Goal: Information Seeking & Learning: Learn about a topic

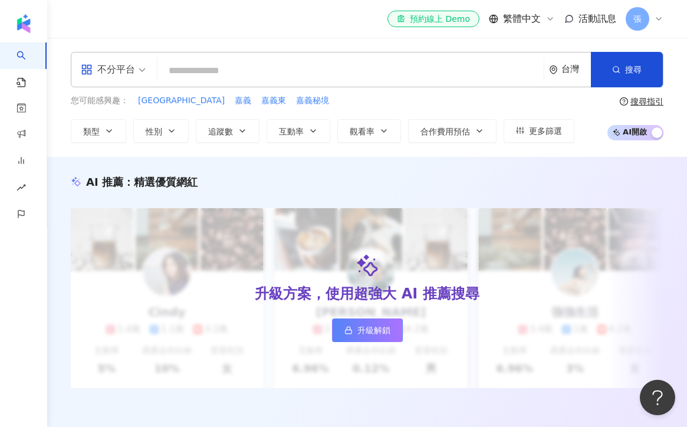
click at [138, 74] on span "不分平台" at bounding box center [113, 69] width 65 height 19
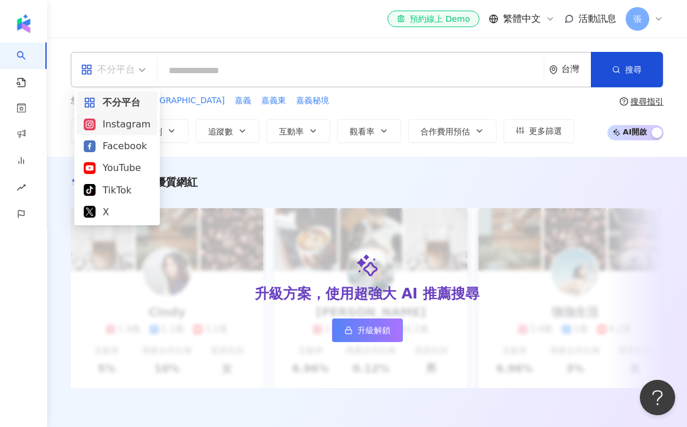
click at [122, 124] on div "Instagram" at bounding box center [117, 124] width 67 height 15
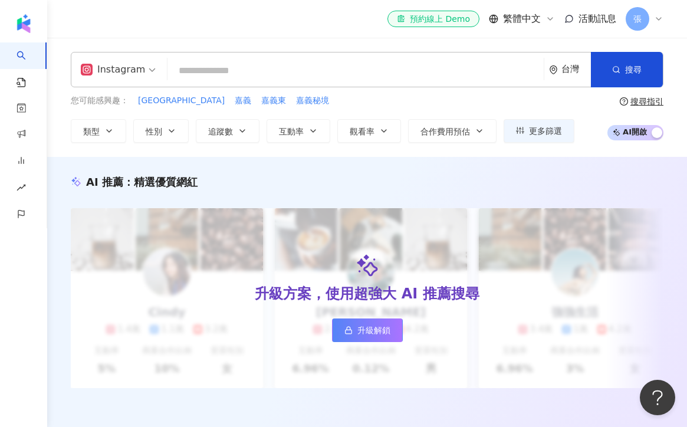
click at [221, 78] on input "search" at bounding box center [355, 71] width 367 height 22
click at [236, 134] on button "追蹤數" at bounding box center [228, 131] width 64 height 24
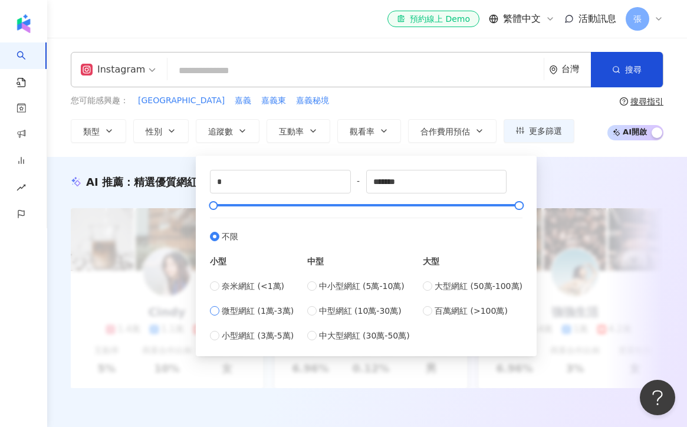
click at [246, 309] on span "微型網紅 (1萬-3萬)" at bounding box center [258, 310] width 72 height 13
type input "*****"
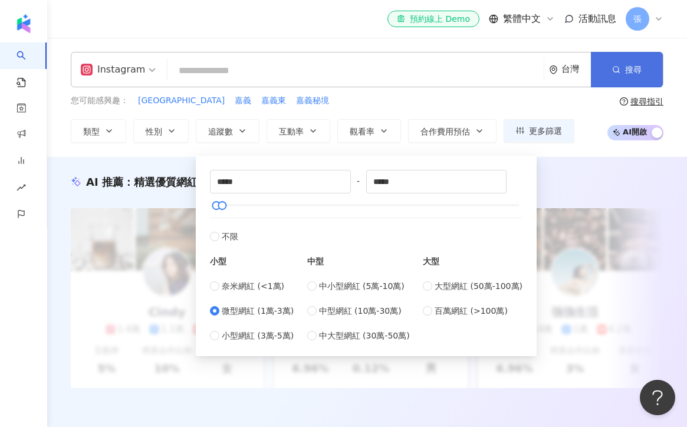
click at [619, 77] on button "搜尋" at bounding box center [627, 69] width 72 height 35
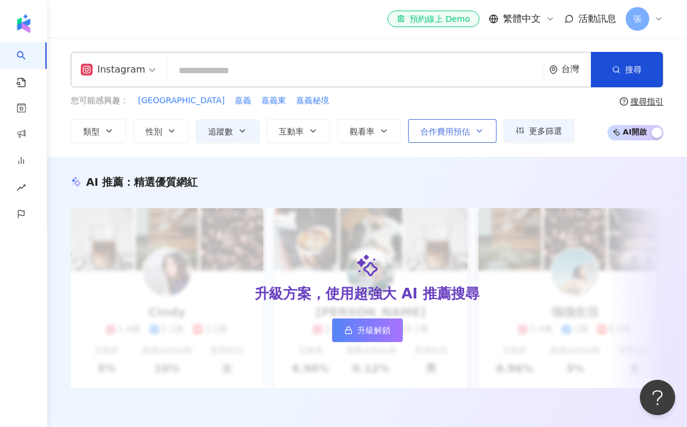
click at [465, 135] on span "合作費用預估" at bounding box center [446, 131] width 50 height 9
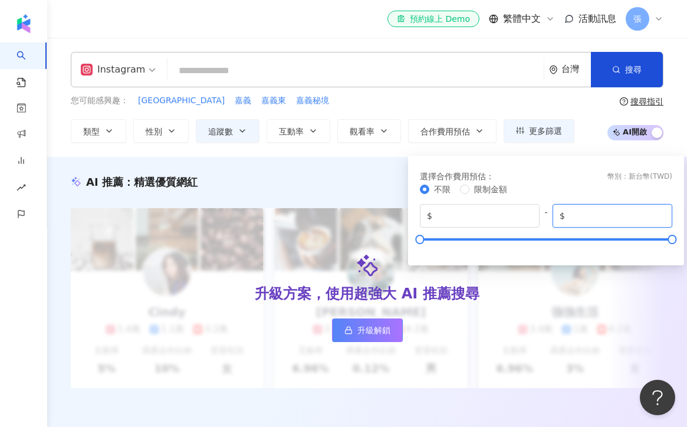
click at [583, 216] on input "*******" at bounding box center [616, 215] width 98 height 13
drag, startPoint x: 602, startPoint y: 216, endPoint x: 583, endPoint y: 216, distance: 18.3
click at [583, 216] on input "*******" at bounding box center [616, 215] width 98 height 13
type input "*****"
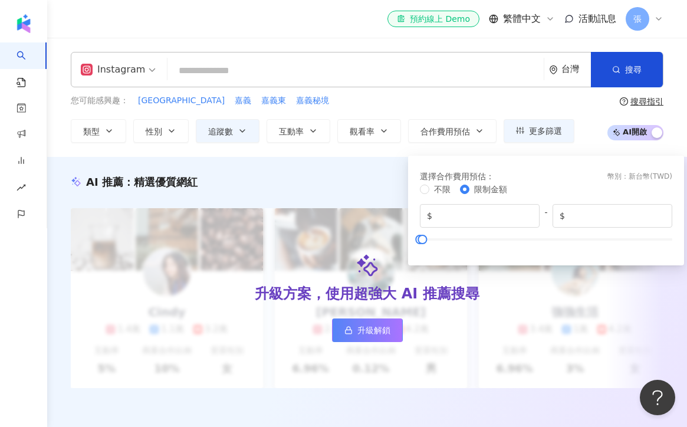
click at [345, 107] on div "您可能感興趣： 台南東區 嘉義 嘉義東 嘉義秘境 類型 性別 追蹤數 互動率 觀看率 合作費用預估 更多篩選 ***** - ***** 不限 小型 奈米網紅…" at bounding box center [323, 118] width 504 height 48
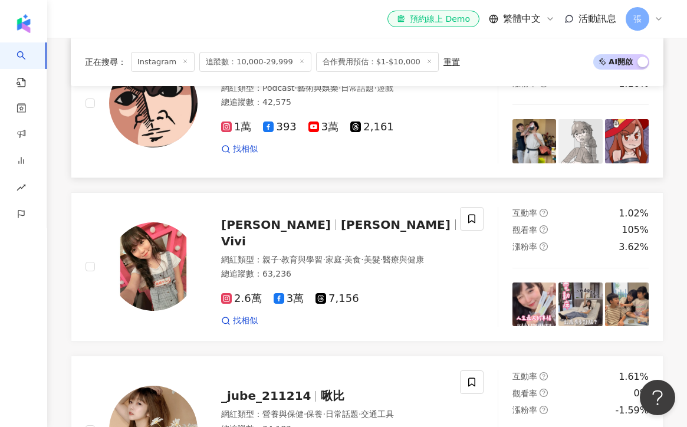
scroll to position [441, 0]
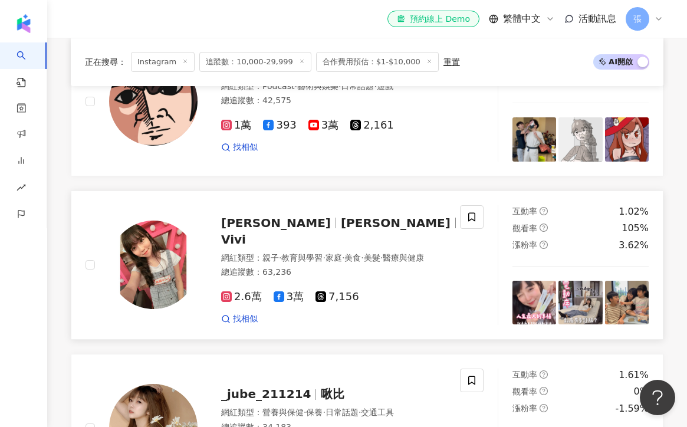
click at [341, 223] on span "李翊鳳 - Vivi" at bounding box center [401, 223] width 120 height 14
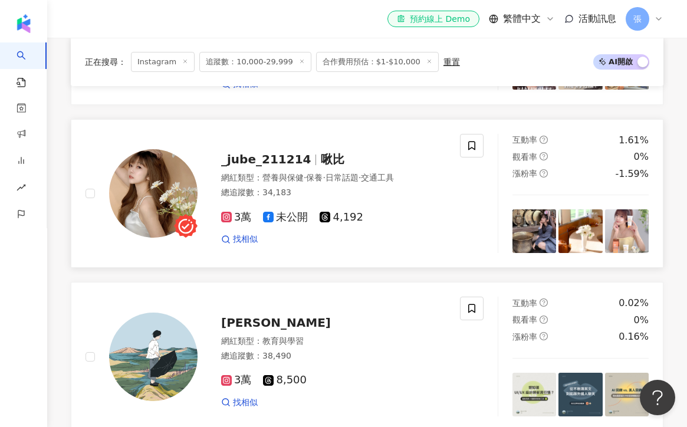
scroll to position [677, 0]
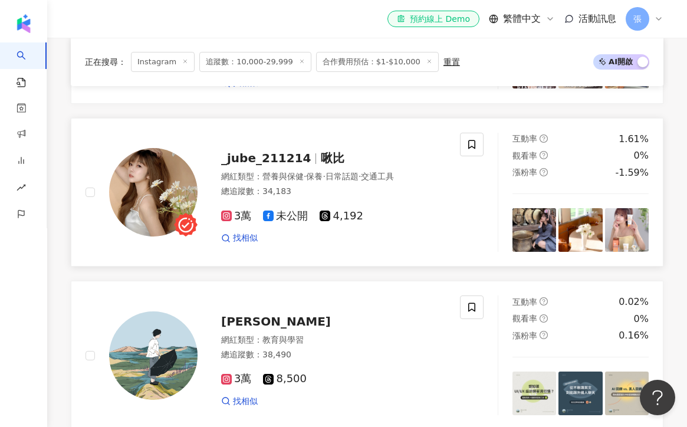
click at [382, 140] on div "_jube_211214 啾比 網紅類型 ： 營養與保健 · 保養 · 日常話題 · 交通工具 總追蹤數 ： 34,183 3萬 未公開 4,192 找相似" at bounding box center [322, 191] width 248 height 103
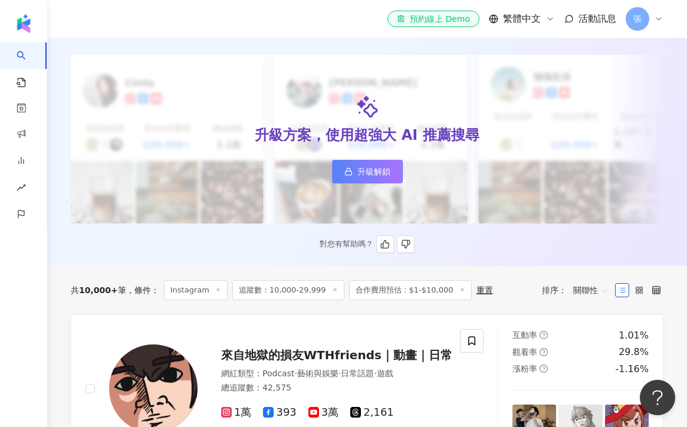
scroll to position [0, 0]
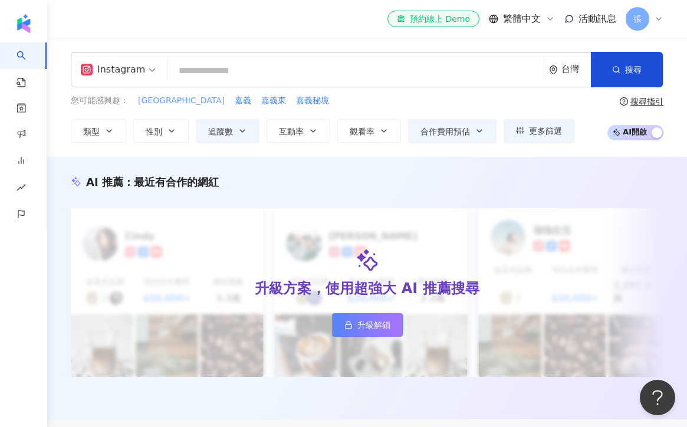
click at [160, 100] on span "台南東區" at bounding box center [181, 101] width 87 height 12
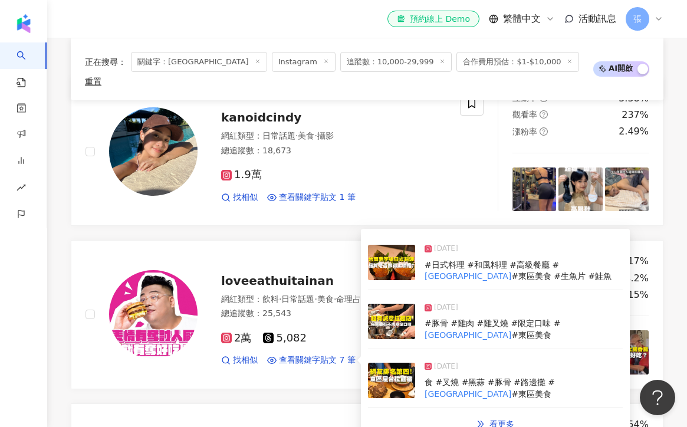
scroll to position [380, 0]
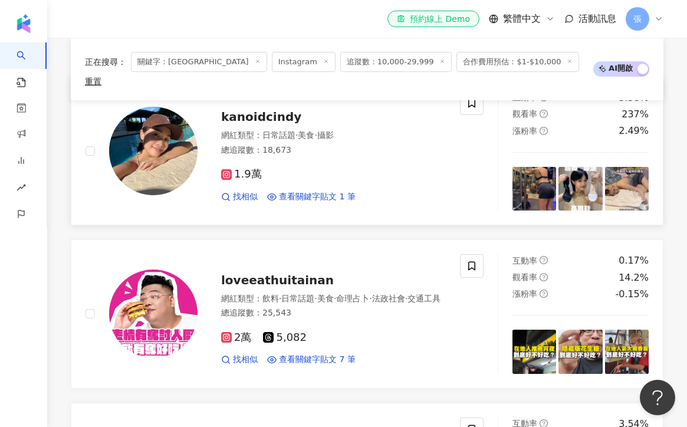
click at [405, 145] on div "總追蹤數 ： 18,673" at bounding box center [333, 151] width 225 height 12
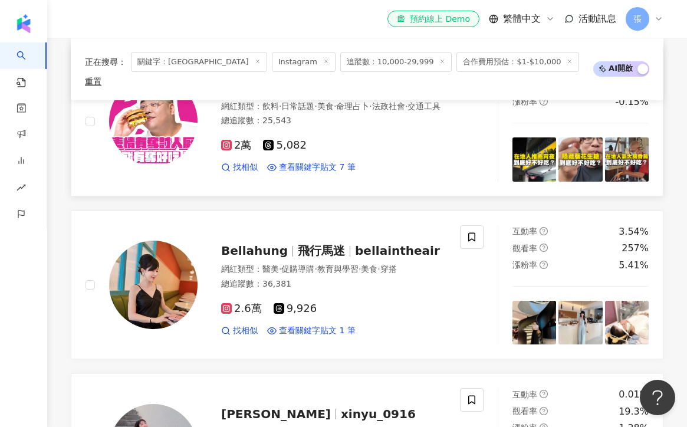
scroll to position [574, 0]
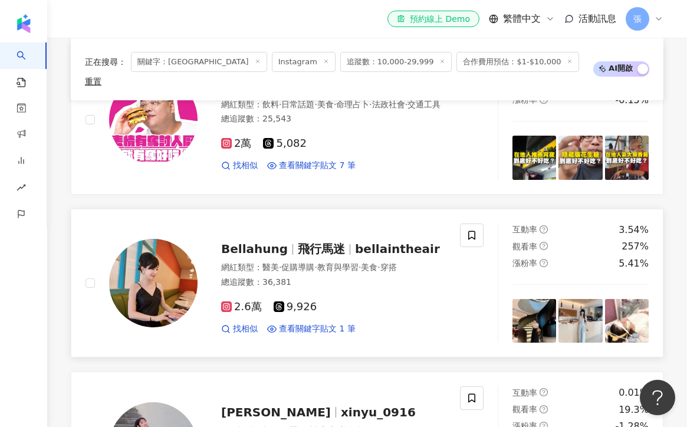
click at [360, 301] on div "2.6萬 9,926" at bounding box center [333, 307] width 225 height 13
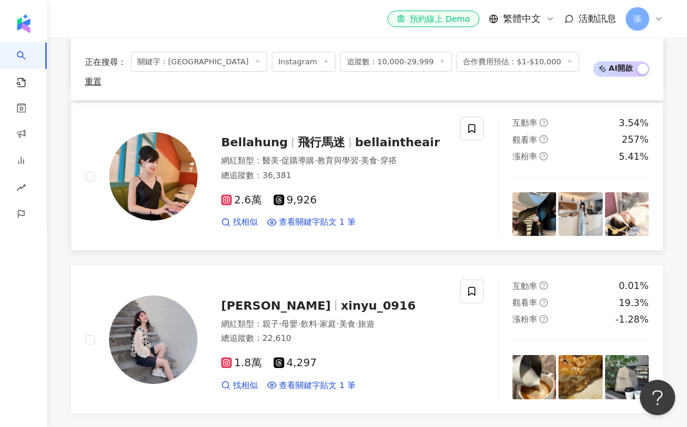
scroll to position [706, 0]
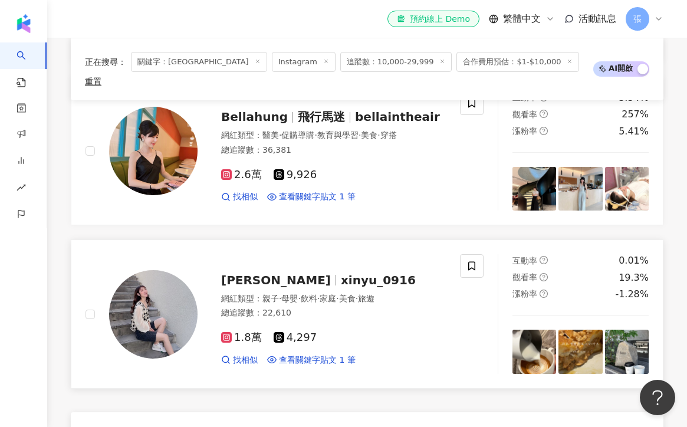
click at [403, 322] on div "1.8萬 4,297 找相似 查看關鍵字貼文 1 筆" at bounding box center [333, 344] width 225 height 44
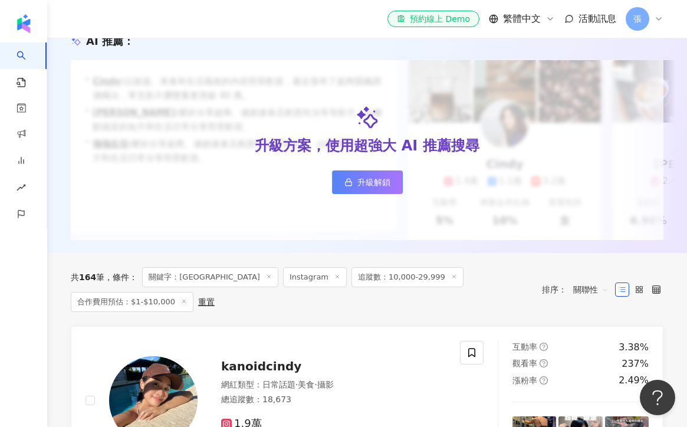
scroll to position [0, 0]
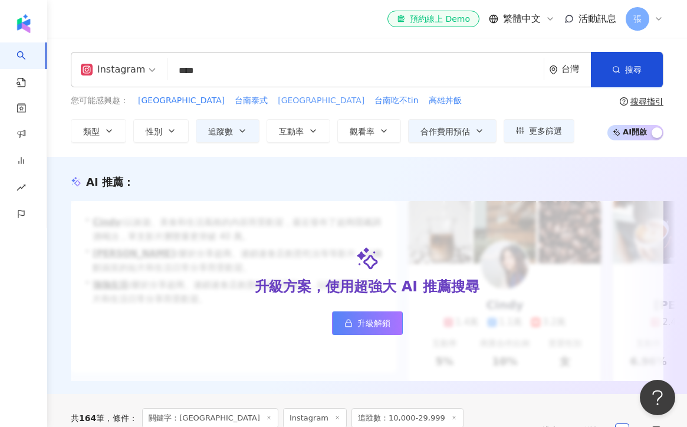
click at [278, 96] on span "嘉義西區" at bounding box center [321, 101] width 87 height 12
type input "****"
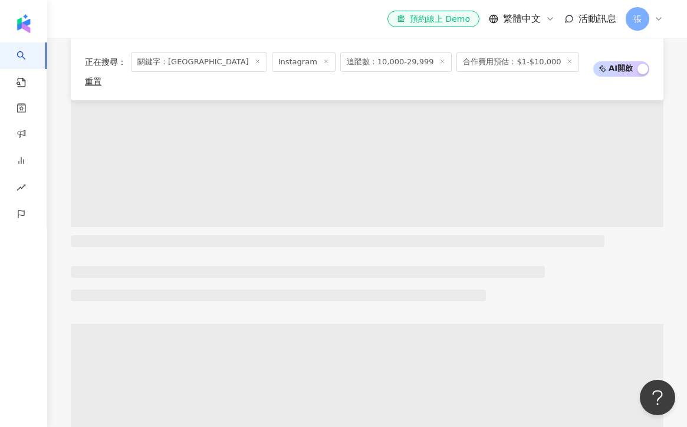
scroll to position [360, 0]
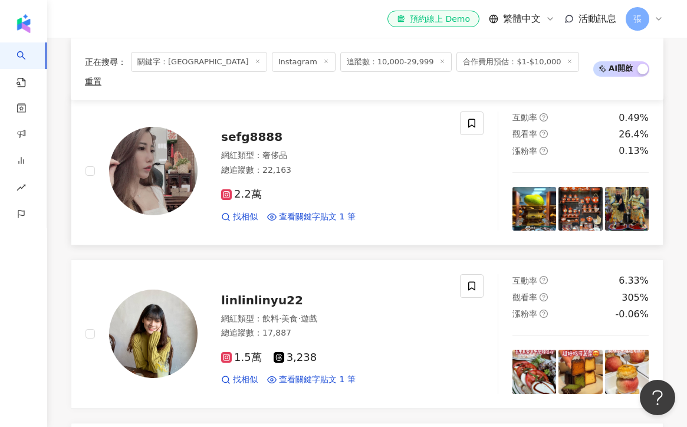
click at [352, 188] on div "2.2萬" at bounding box center [333, 194] width 225 height 13
click at [357, 342] on div "1.5萬 3,238 找相似 查看關鍵字貼文 1 筆" at bounding box center [333, 364] width 225 height 44
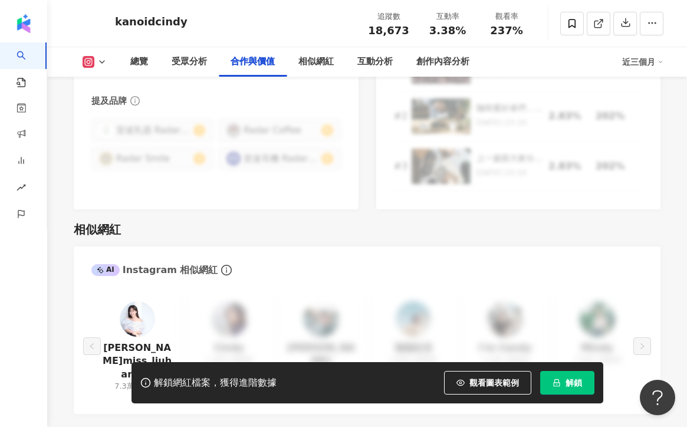
scroll to position [1782, 0]
